Goal: Transaction & Acquisition: Obtain resource

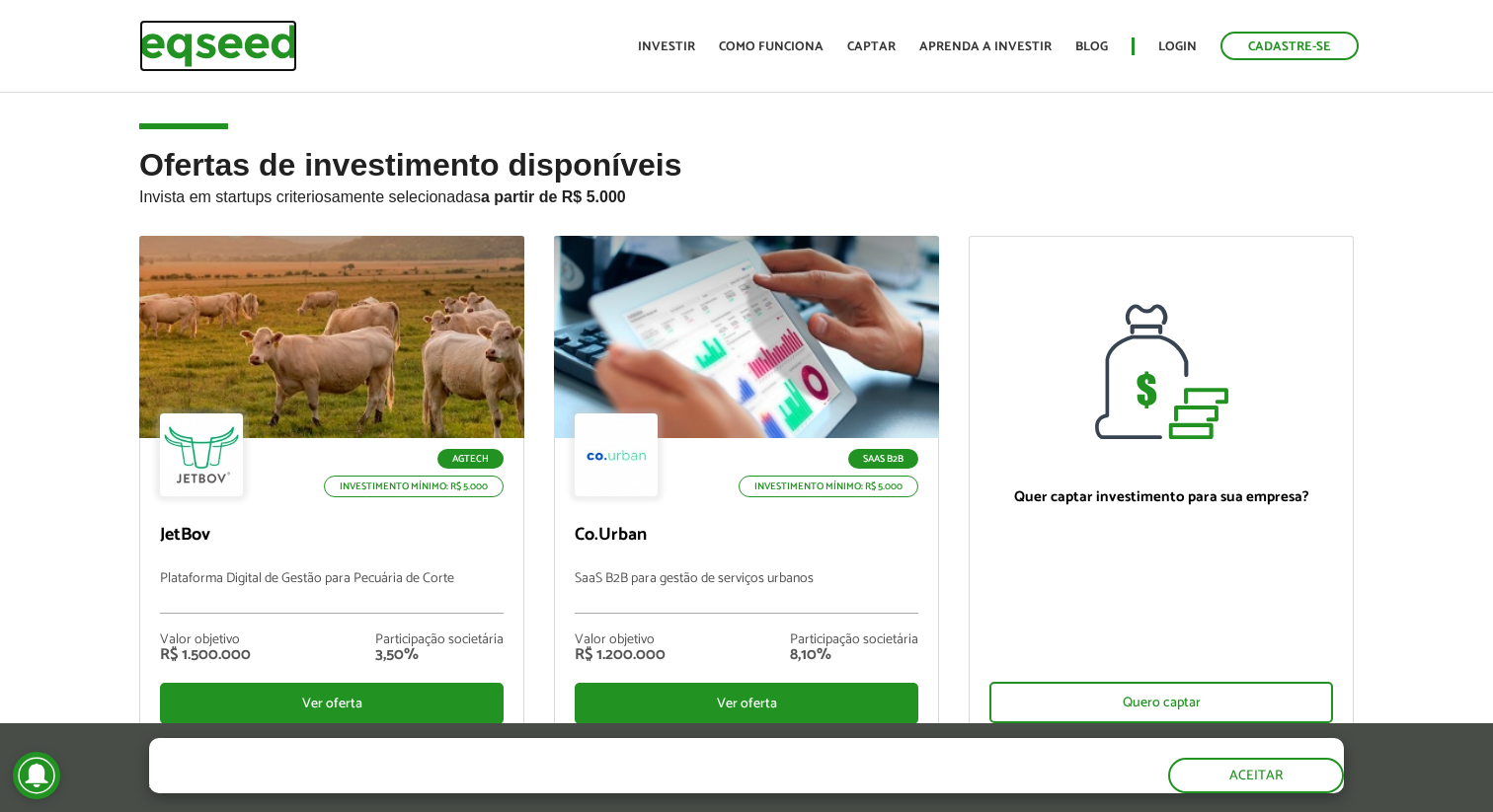
click at [268, 42] on img at bounding box center [218, 46] width 158 height 53
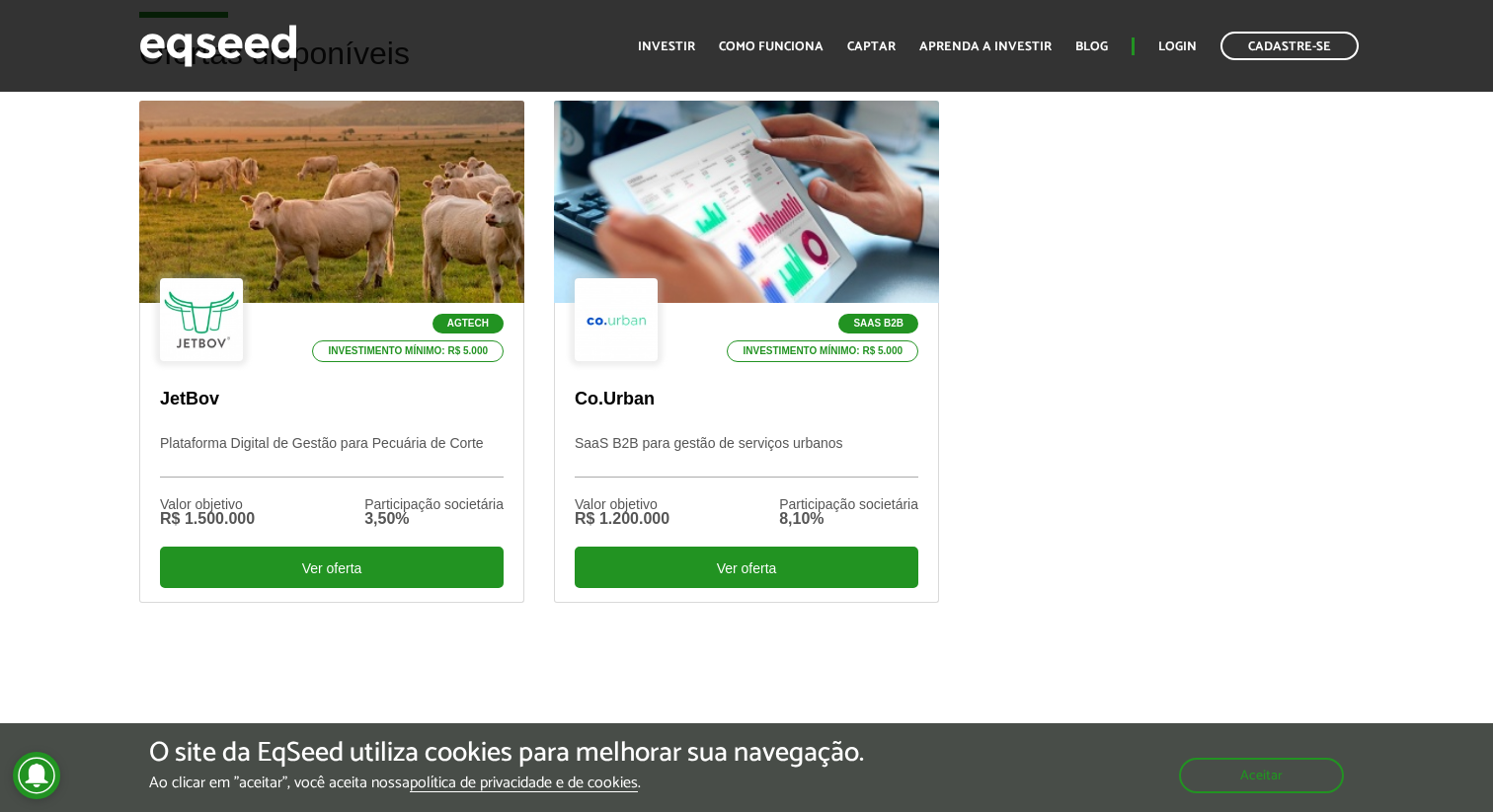
scroll to position [607, 0]
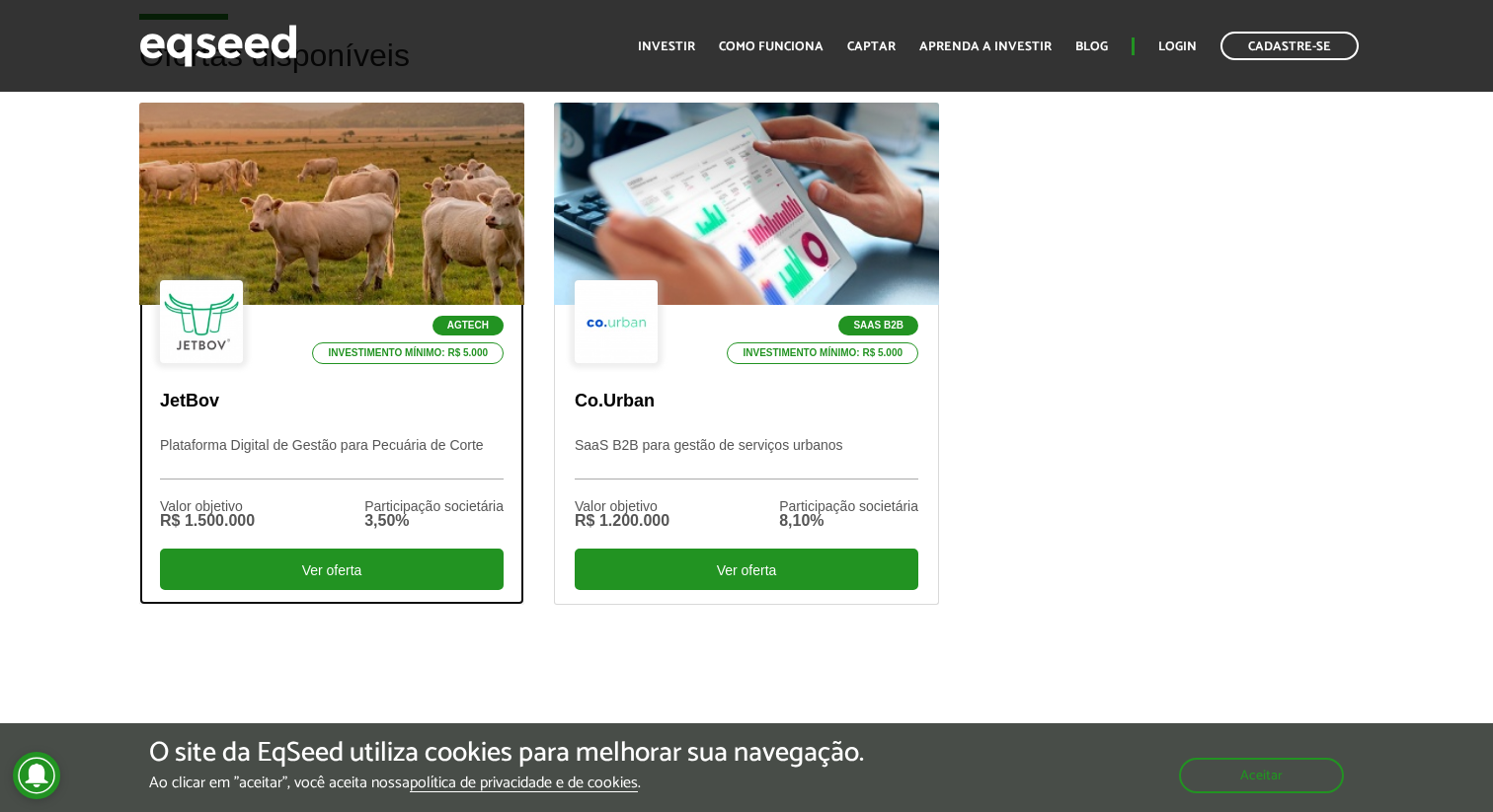
click at [507, 237] on div at bounding box center [332, 203] width 385 height 202
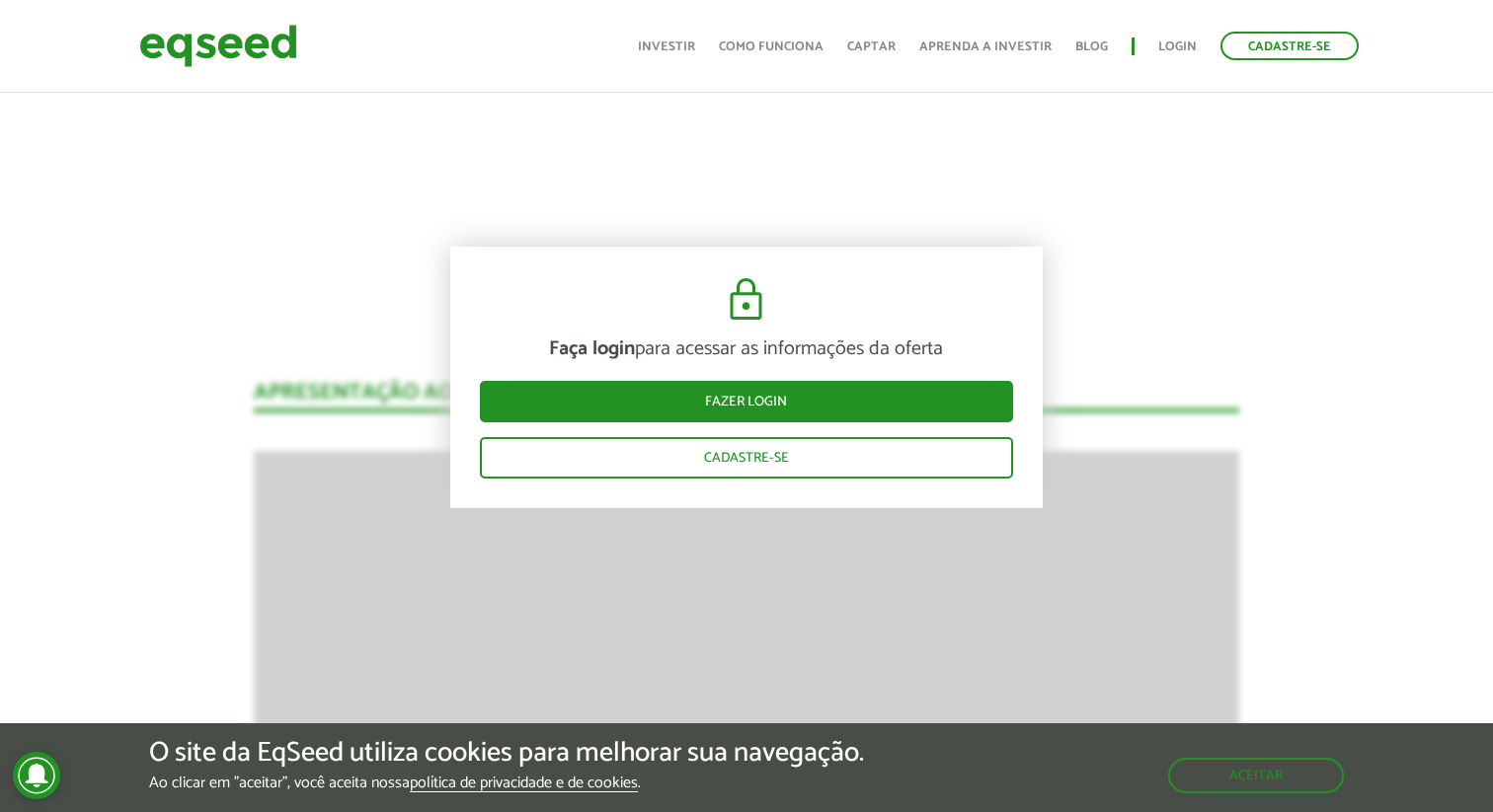
scroll to position [2394, 0]
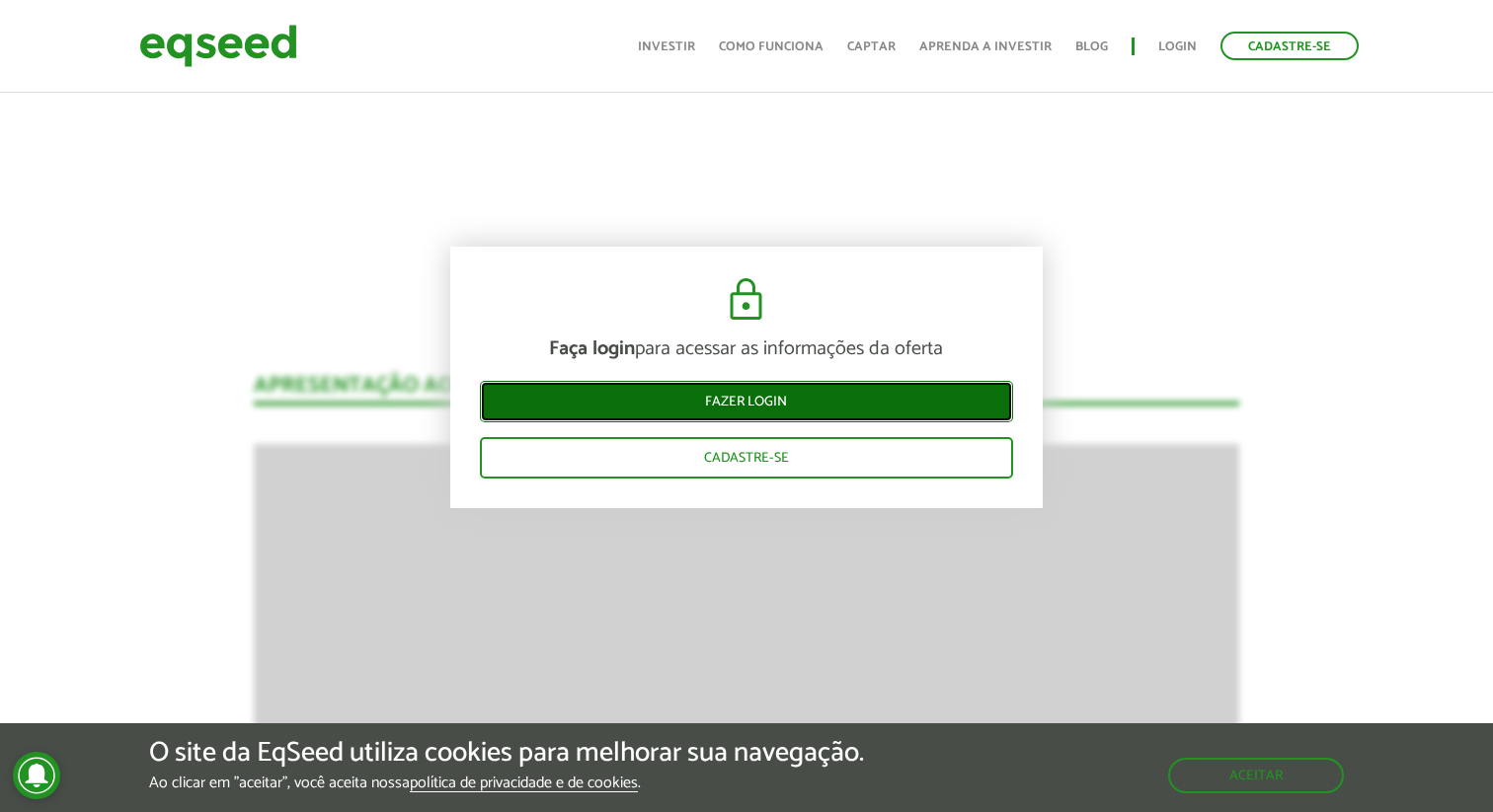
click at [639, 415] on link "Fazer login" at bounding box center [746, 402] width 533 height 42
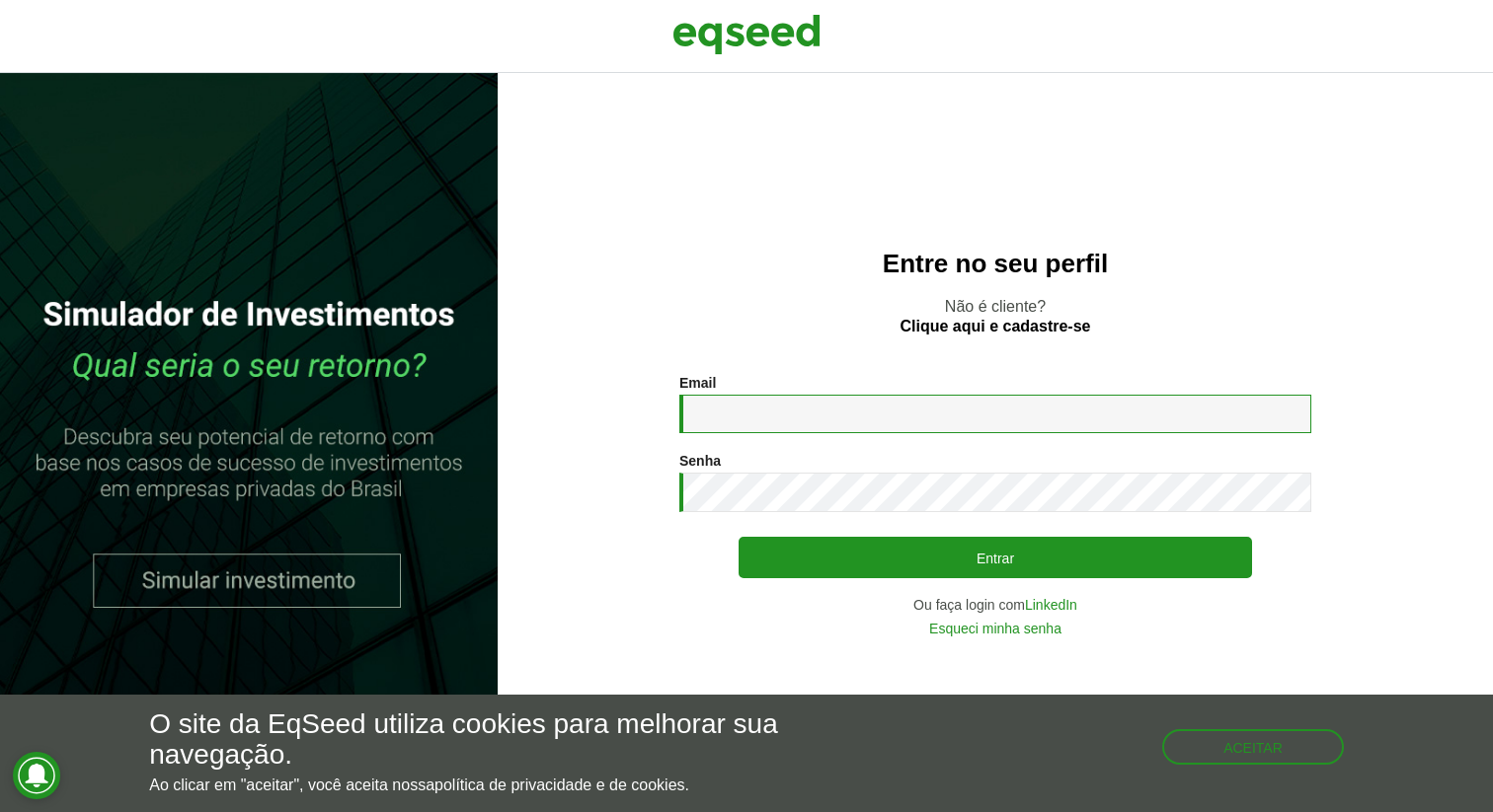
click at [820, 423] on input "Email *" at bounding box center [996, 413] width 632 height 39
type input "*"
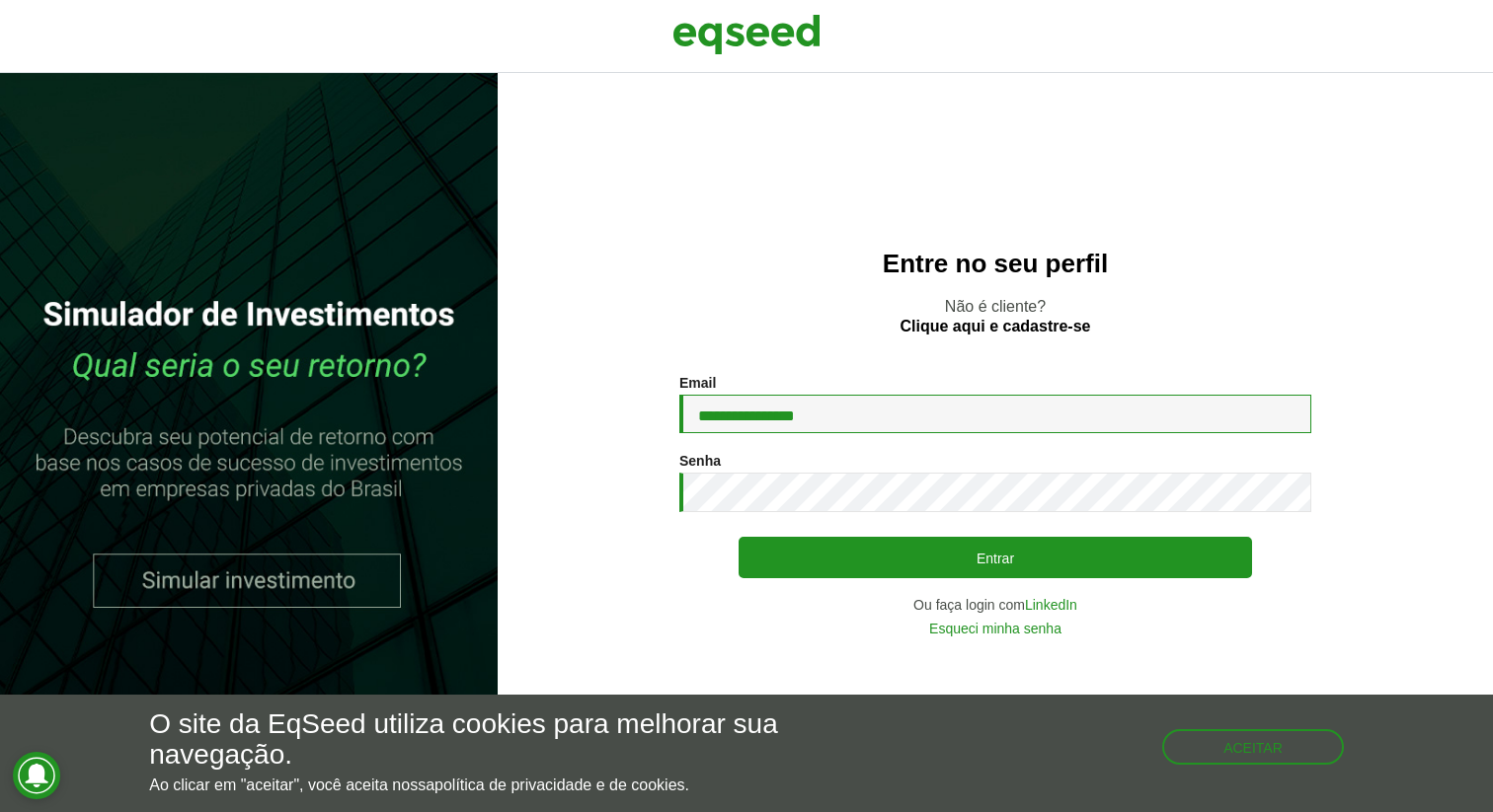
type input "**********"
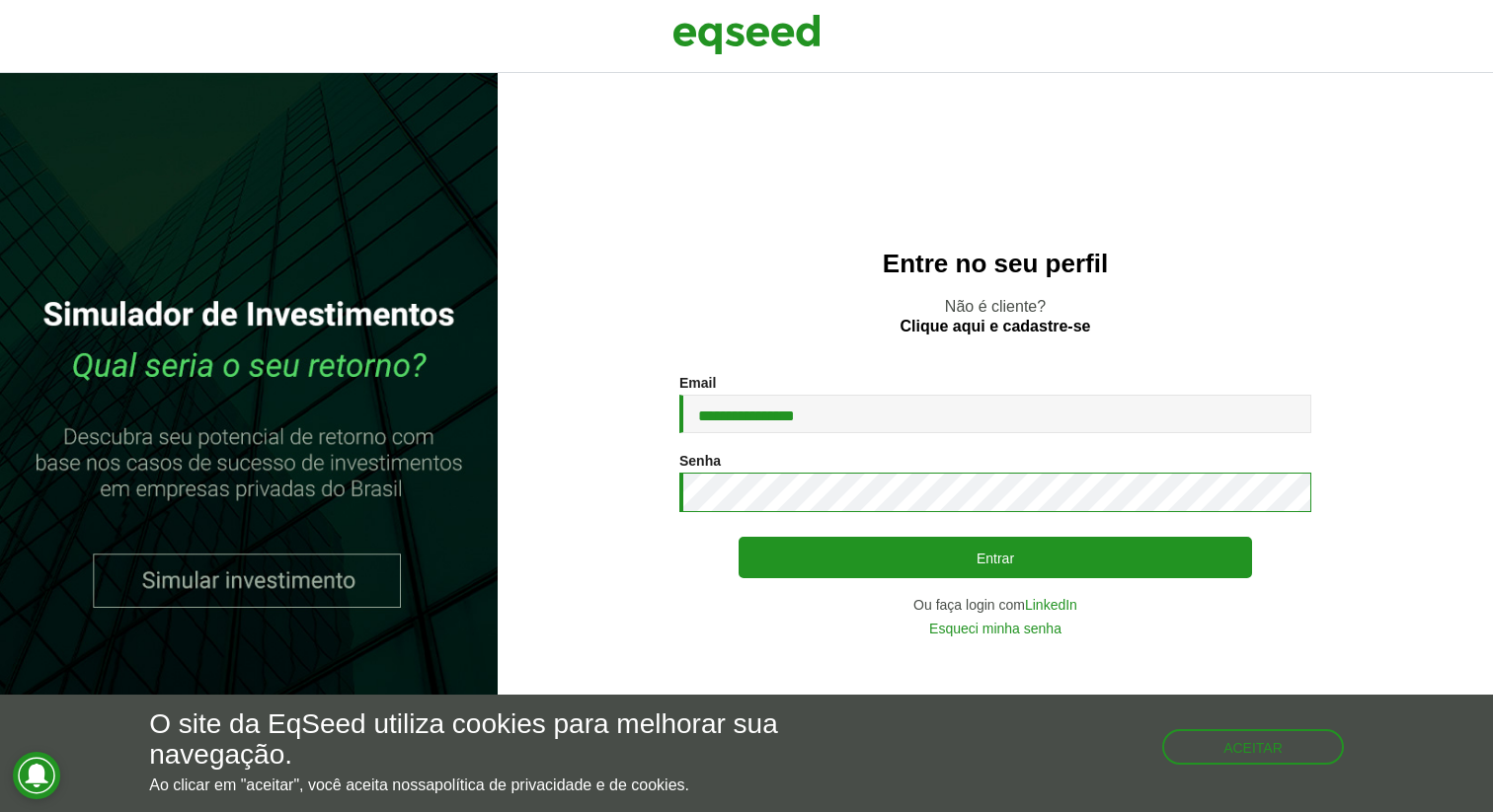
click at [739, 537] on button "Entrar" at bounding box center [995, 558] width 513 height 42
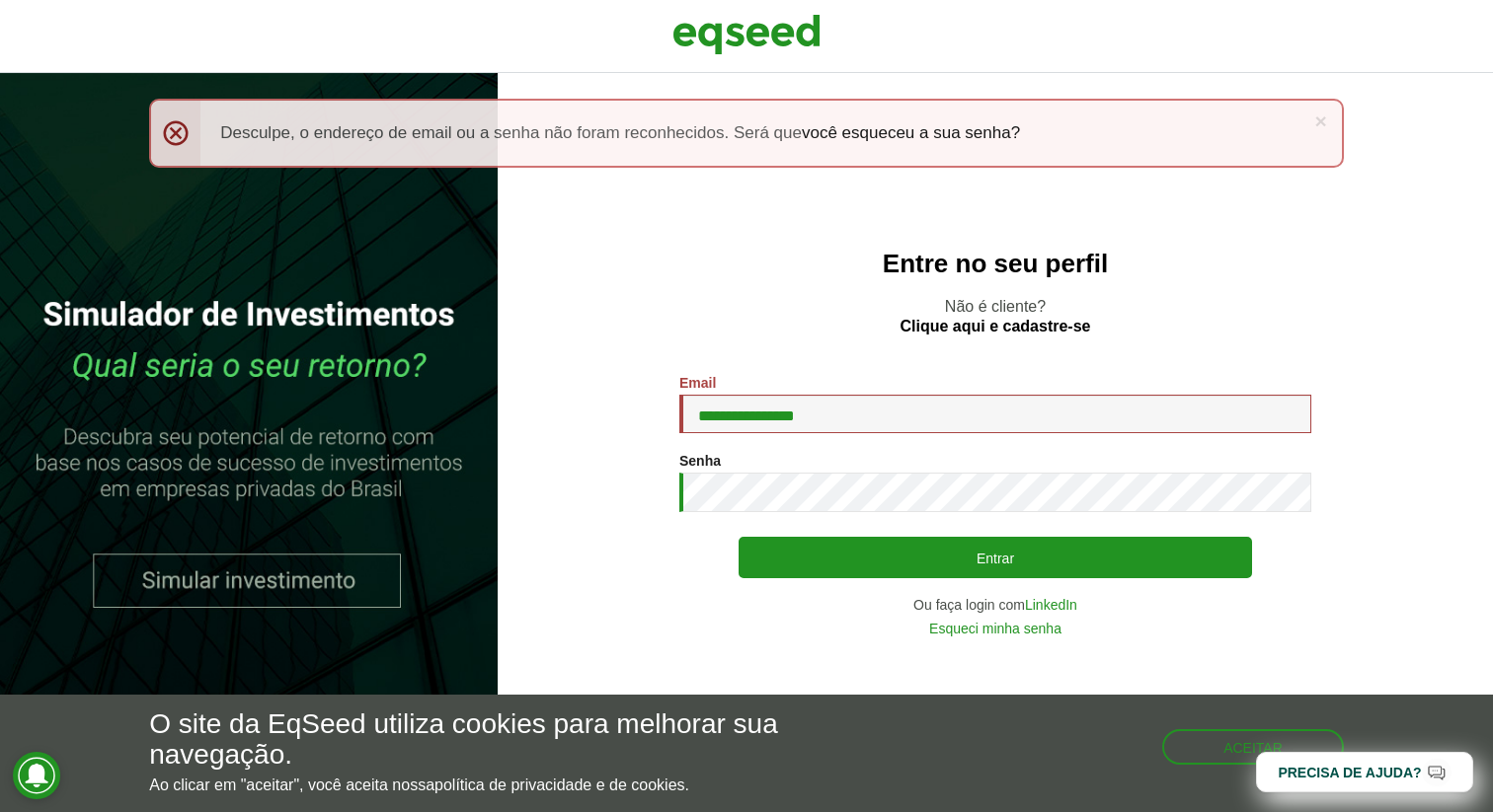
click at [811, 515] on div "**********" at bounding box center [996, 505] width 632 height 262
click at [739, 537] on button "Entrar" at bounding box center [995, 558] width 513 height 42
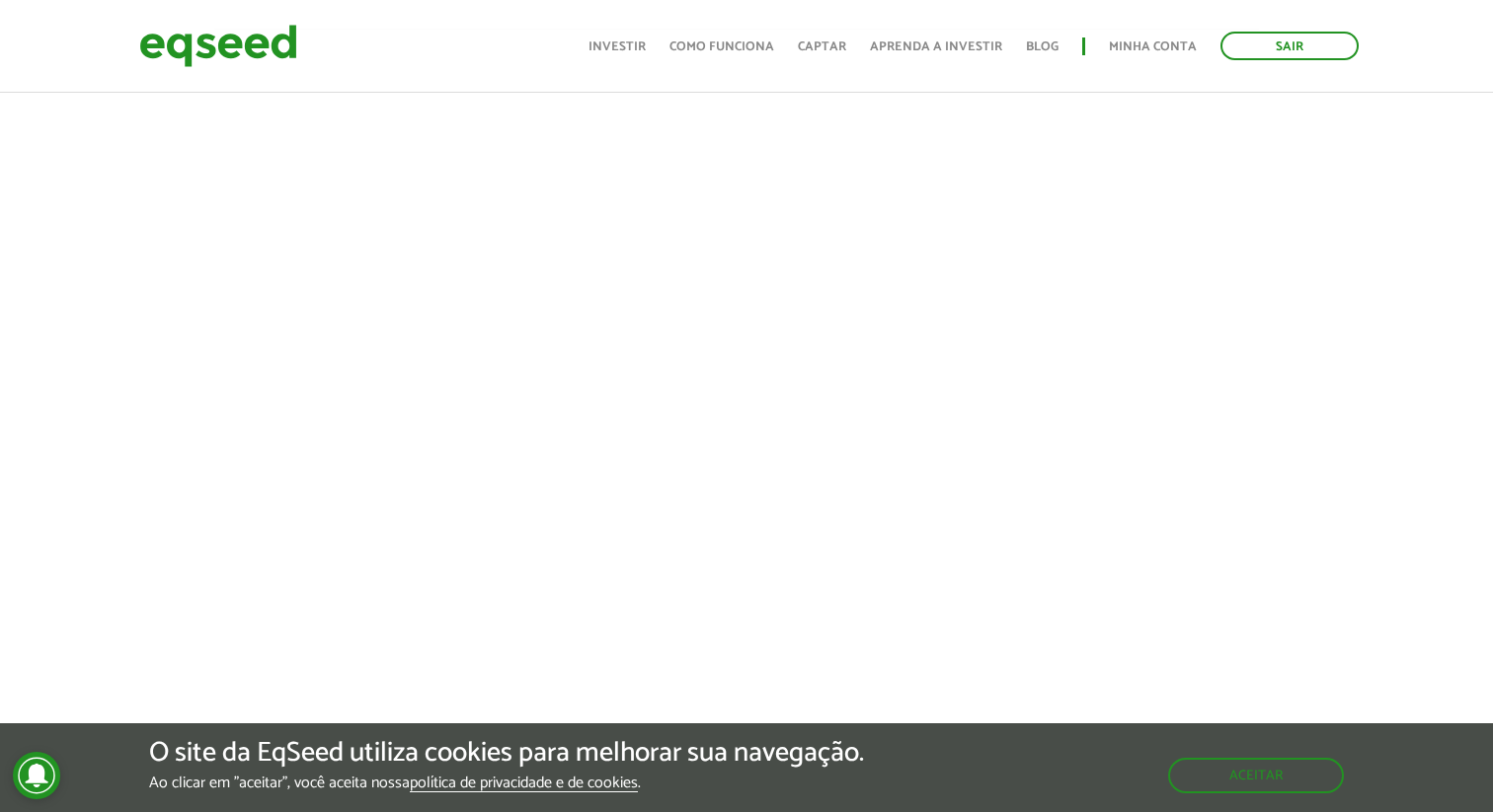
scroll to position [689, 15]
click at [1265, 759] on button "Aceitar" at bounding box center [1258, 775] width 171 height 32
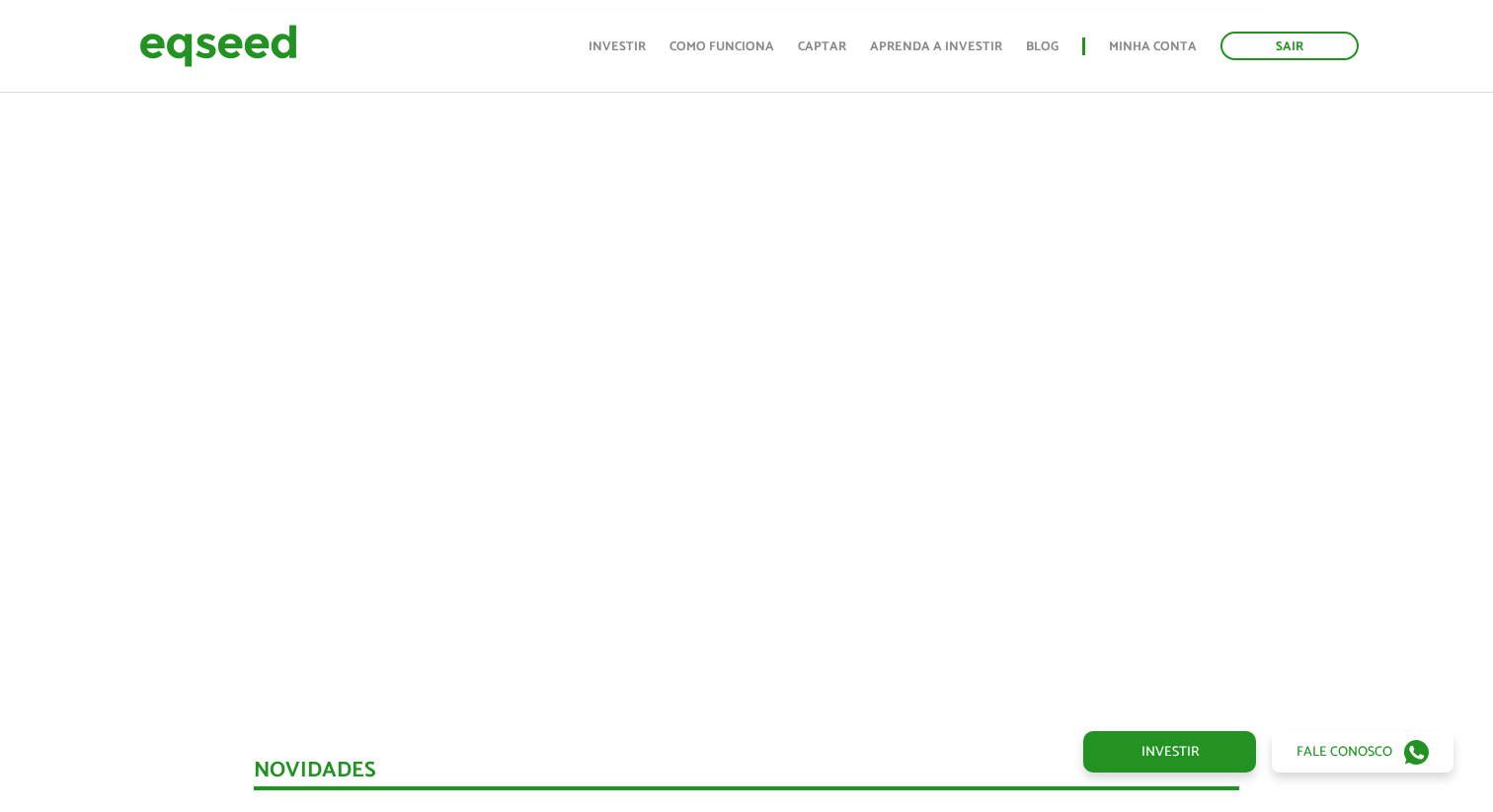
scroll to position [695, 0]
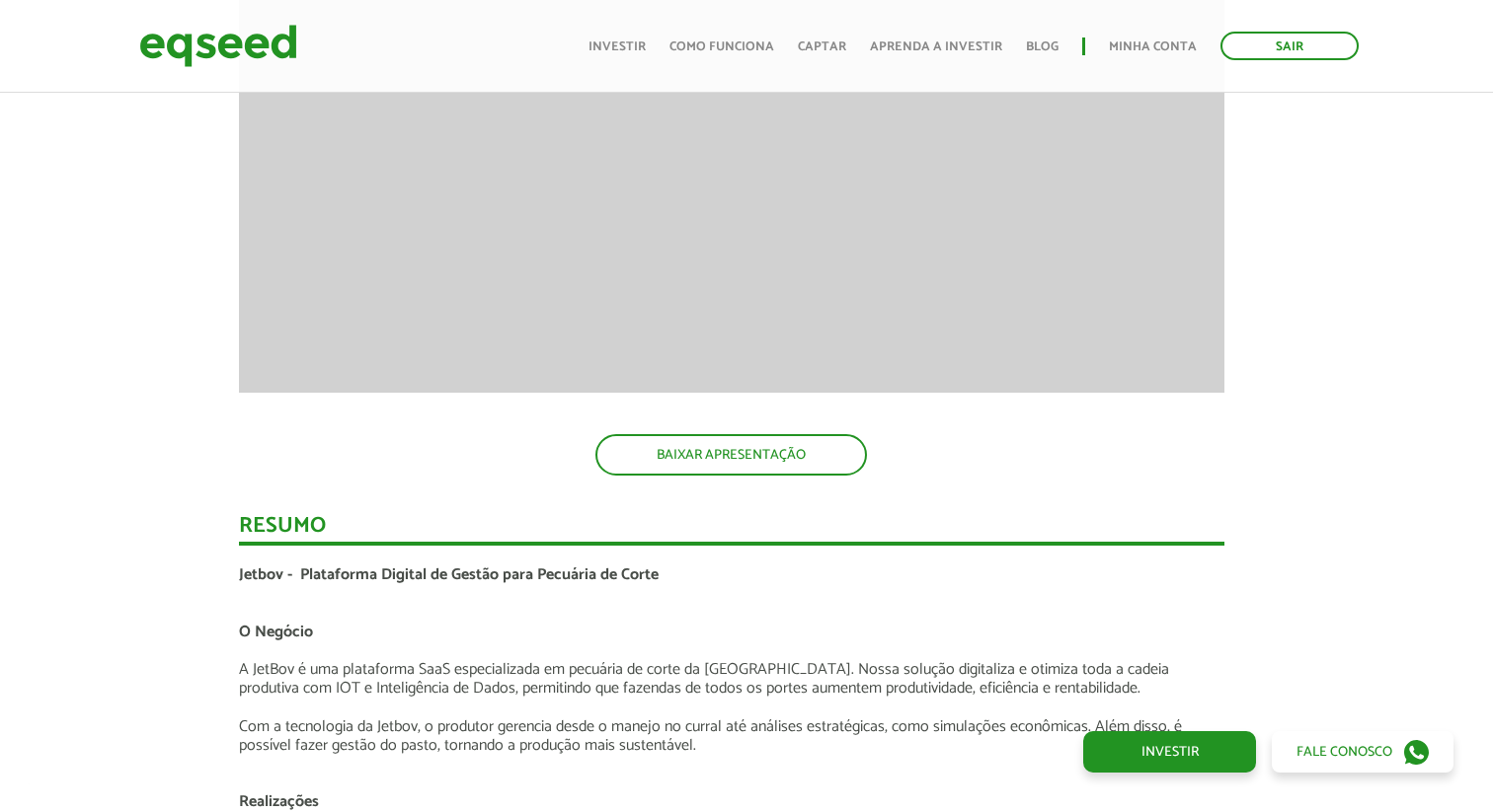
scroll to position [2732, 15]
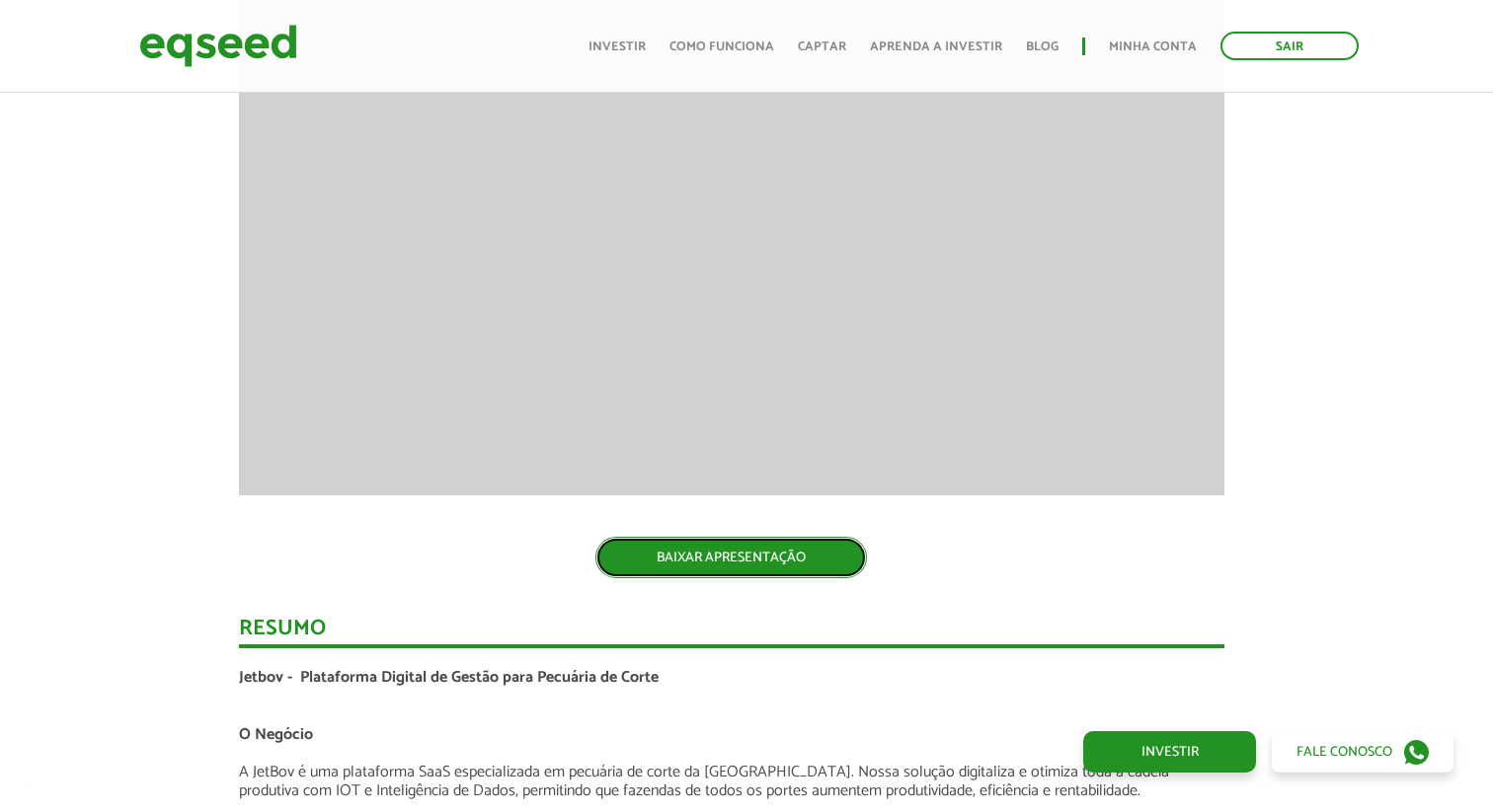
click at [697, 554] on link "BAIXAR APRESENTAÇÃO" at bounding box center [731, 558] width 271 height 42
